Goal: Complete application form

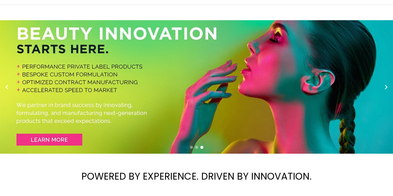
scroll to position [25, 0]
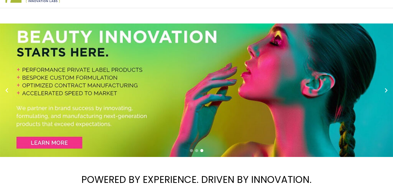
drag, startPoint x: 362, startPoint y: 46, endPoint x: 295, endPoint y: 45, distance: 67.0
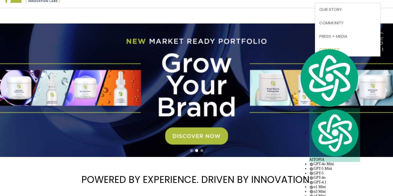
click at [320, 52] on span "Contact" at bounding box center [330, 50] width 20 height 6
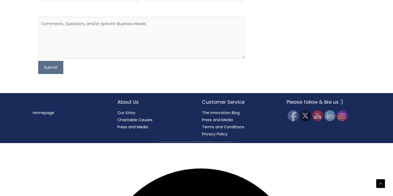
scroll to position [275, 0]
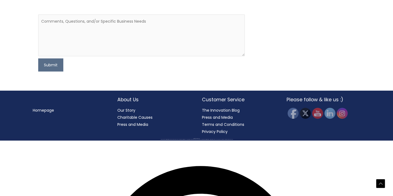
type input "[PERSON_NAME]"
type input "Tangalakis"
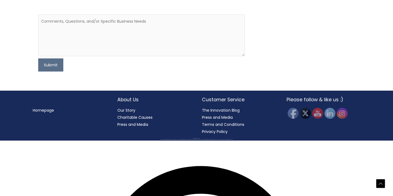
type input "[PERSON_NAME][EMAIL_ADDRESS][PERSON_NAME][DOMAIN_NAME]"
type input "9406250056"
click at [62, 56] on textarea at bounding box center [141, 35] width 207 height 42
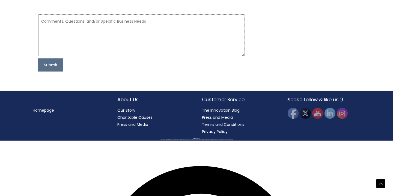
paste textarea "Hi [Supplier Name], I’m [PERSON_NAME] from [GEOGRAPHIC_DATA], part of DBG Healt…"
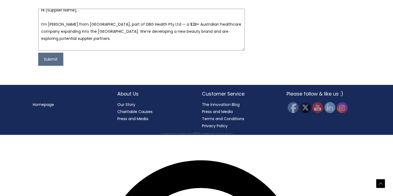
scroll to position [0, 0]
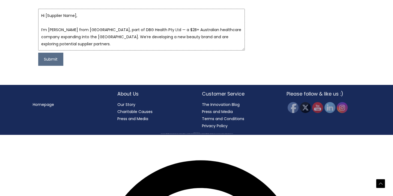
drag, startPoint x: 82, startPoint y: 161, endPoint x: 45, endPoint y: 160, distance: 36.9
click at [45, 51] on textarea "Hi [Supplier Name], I’m [PERSON_NAME] from [GEOGRAPHIC_DATA], part of DBG Healt…" at bounding box center [141, 30] width 207 height 42
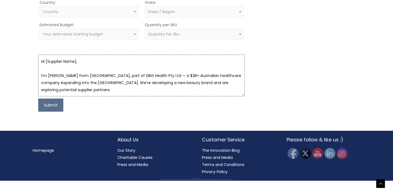
scroll to position [256, 0]
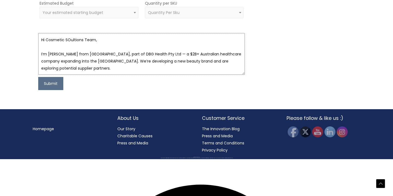
click at [70, 75] on textarea "Hi Cosmetic SOultions Team, I’m [PERSON_NAME] from [GEOGRAPHIC_DATA], part of D…" at bounding box center [141, 54] width 207 height 42
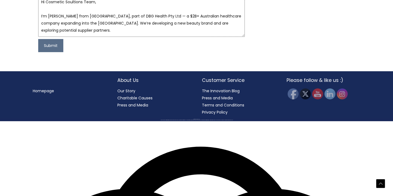
scroll to position [295, 0]
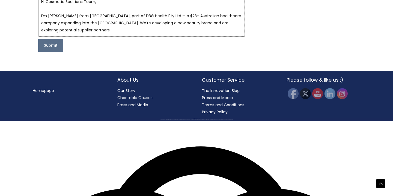
click at [0, 0] on span "Solutions" at bounding box center [0, 0] width 0 height 0
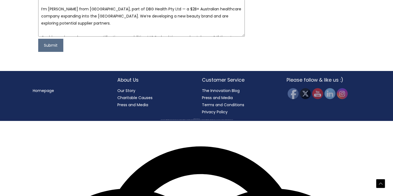
scroll to position [0, 0]
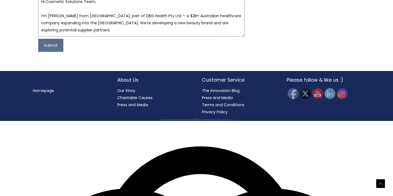
type textarea "Hi Cosmetic Solutions Team, I’m [PERSON_NAME] from [GEOGRAPHIC_DATA], part of D…"
paste input "Vidacorp, part of DBG Health Pty Ltd"
type input "Vidacorp, part of DBG Health Pty Ltd"
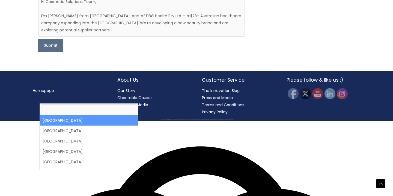
select select "[GEOGRAPHIC_DATA]"
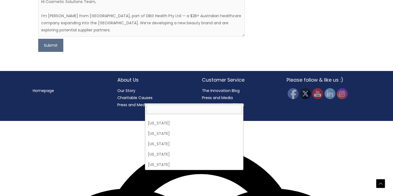
scroll to position [341, 0]
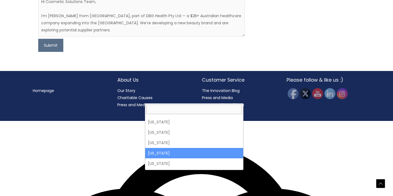
select select "[US_STATE]"
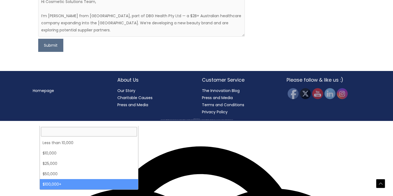
select select "100000+"
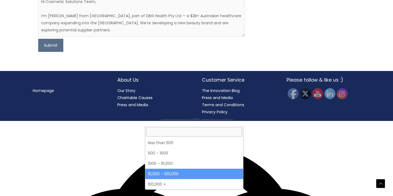
select select "5"
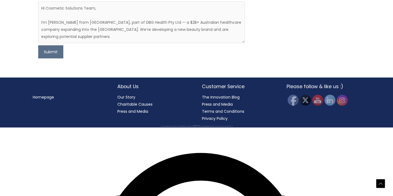
scroll to position [365, 0]
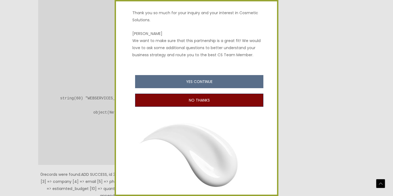
scroll to position [65, 0]
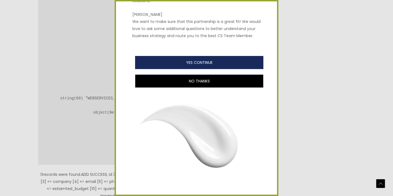
click at [189, 62] on button "YES CONTINUE" at bounding box center [199, 62] width 128 height 13
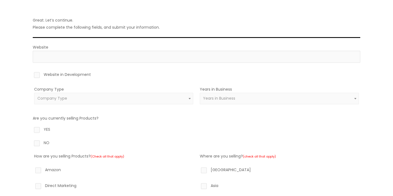
scroll to position [43, 0]
click at [39, 75] on label "Website in Development" at bounding box center [197, 75] width 328 height 9
click at [31, 75] on input "Website in Development" at bounding box center [29, 73] width 4 height 4
checkbox input "true"
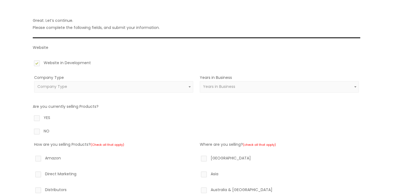
click at [51, 86] on span "Company Type" at bounding box center [52, 86] width 30 height 5
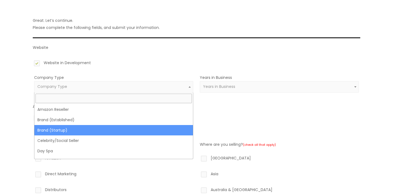
select select "39"
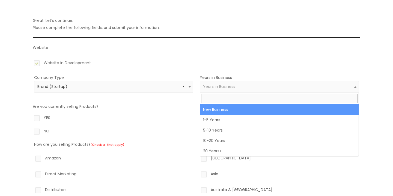
click at [227, 90] on span "Years in Business" at bounding box center [279, 86] width 159 height 11
select select "1"
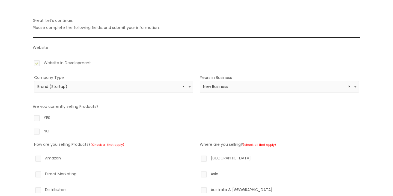
click at [37, 131] on label "NO" at bounding box center [197, 132] width 328 height 9
click at [31, 131] on input "NO" at bounding box center [29, 130] width 4 height 4
radio input "true"
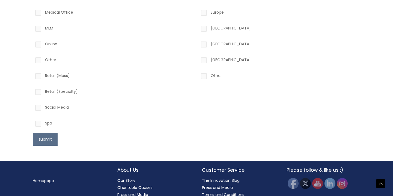
scroll to position [237, 0]
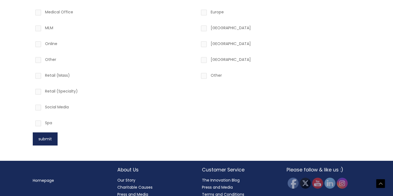
click at [41, 140] on button "submit" at bounding box center [45, 139] width 25 height 13
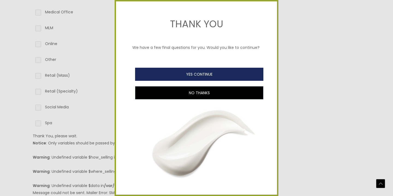
click at [184, 71] on button "YES CONTINUE" at bounding box center [199, 74] width 128 height 13
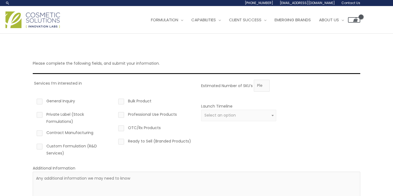
click at [76, 147] on label "Custom Formulation (R&D Services)" at bounding box center [73, 150] width 75 height 14
click at [34, 146] on input "Custom Formulation (R&D Services)" at bounding box center [32, 145] width 4 height 4
checkbox input "true"
click at [146, 129] on label "OTC/Rx Products" at bounding box center [154, 128] width 75 height 9
click at [115, 128] on input "OTC/Rx Products" at bounding box center [114, 126] width 4 height 4
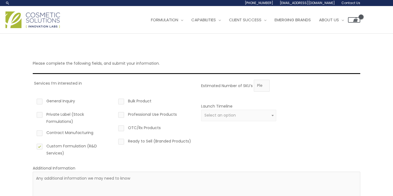
checkbox input "true"
